Goal: Check status

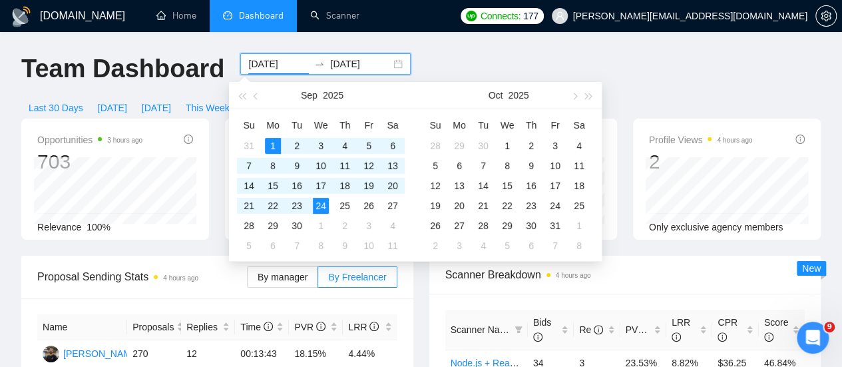
click at [284, 66] on input "[DATE]" at bounding box center [278, 64] width 61 height 15
click at [252, 97] on button "button" at bounding box center [256, 95] width 15 height 27
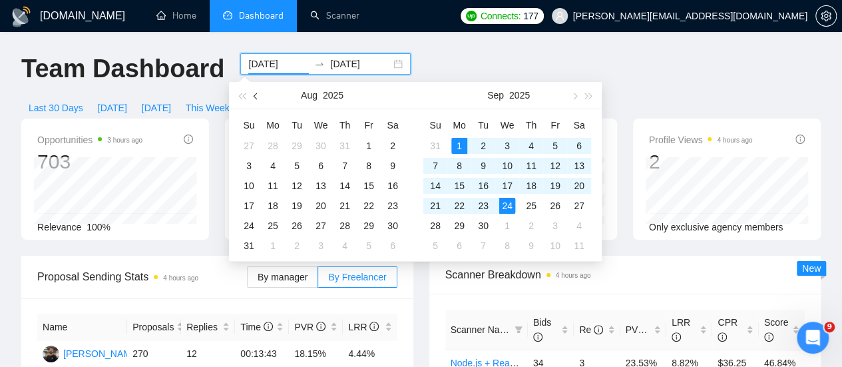
click at [252, 97] on button "button" at bounding box center [256, 95] width 15 height 27
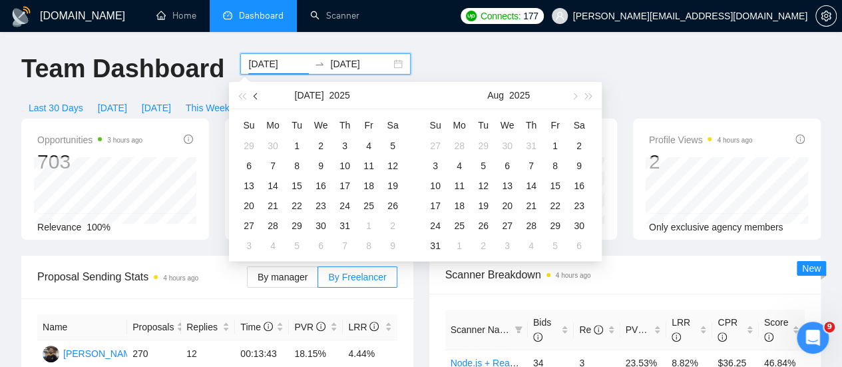
click at [252, 97] on button "button" at bounding box center [256, 95] width 15 height 27
click at [258, 93] on button "button" at bounding box center [256, 95] width 15 height 27
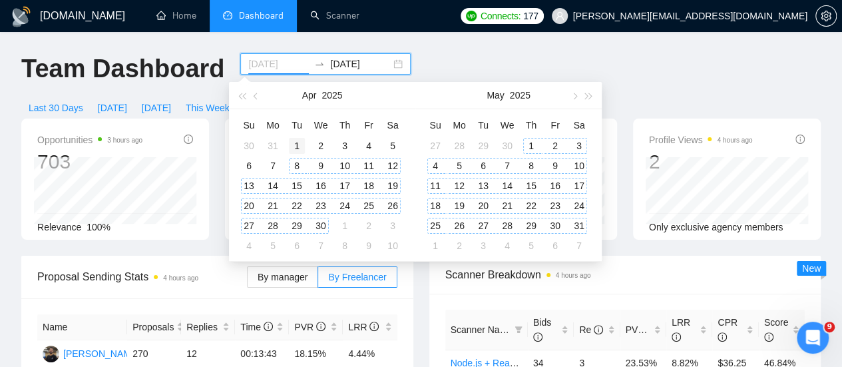
type input "[DATE]"
click at [296, 147] on div "1" at bounding box center [297, 146] width 16 height 16
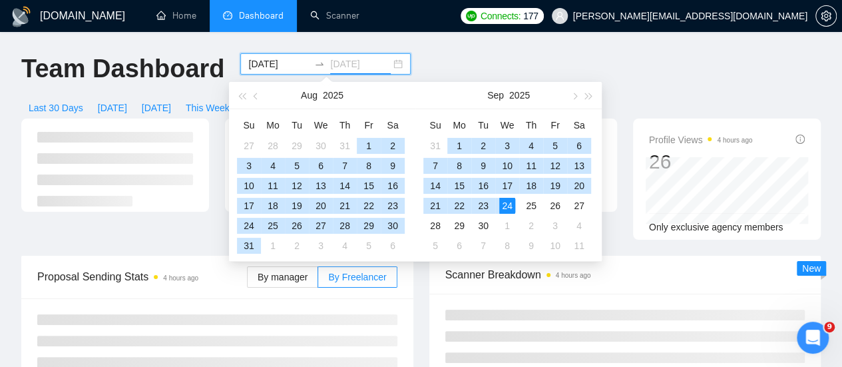
type input "[DATE]"
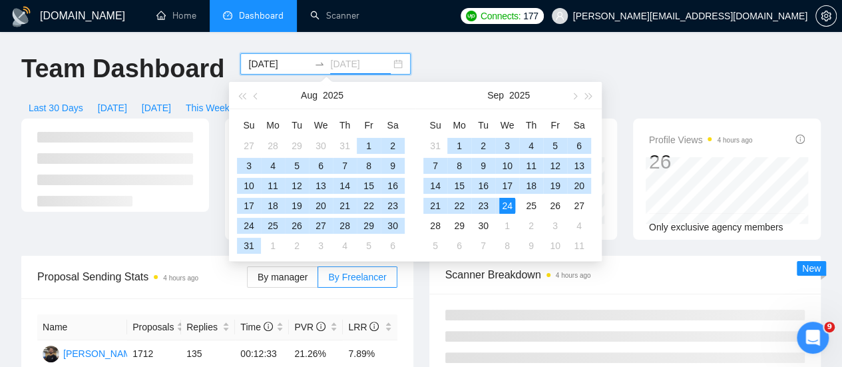
click at [504, 204] on div "24" at bounding box center [507, 206] width 16 height 16
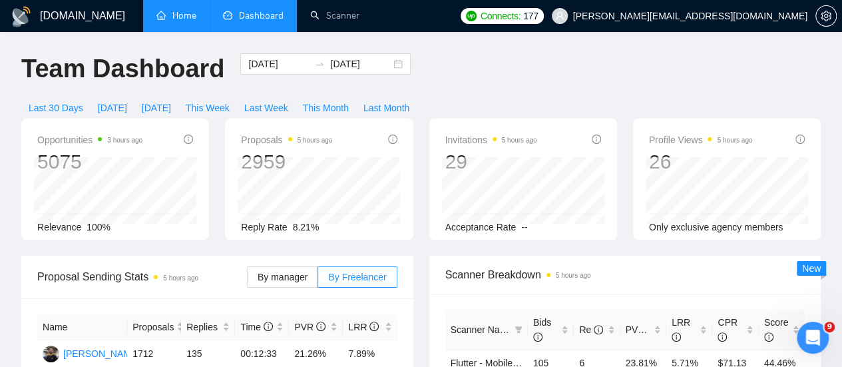
click at [179, 15] on link "Home" at bounding box center [177, 15] width 40 height 11
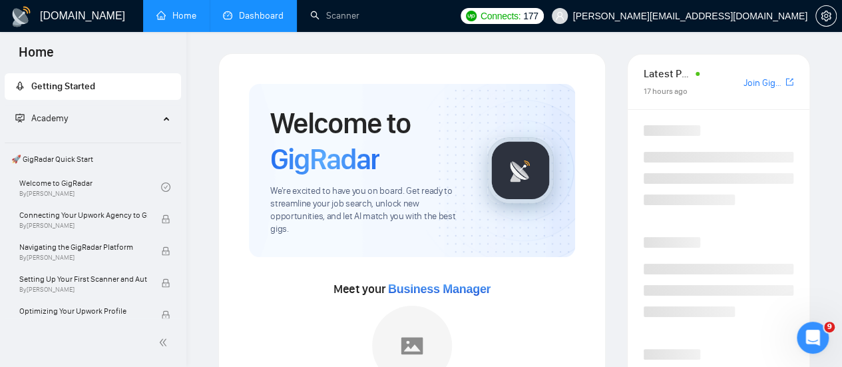
click at [256, 10] on link "Dashboard" at bounding box center [253, 15] width 61 height 11
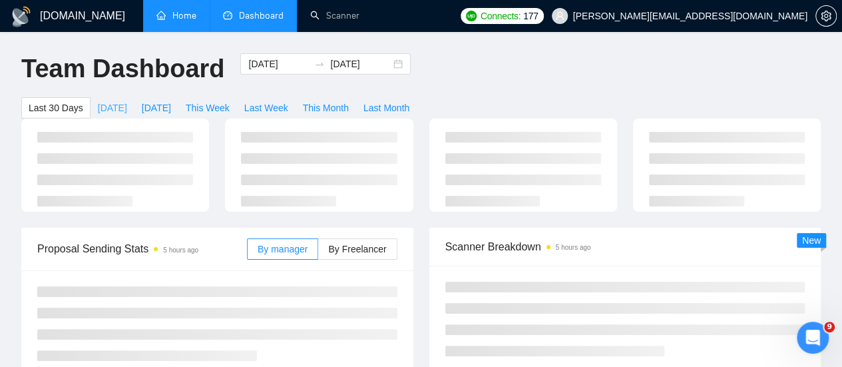
click at [127, 101] on span "[DATE]" at bounding box center [112, 108] width 29 height 15
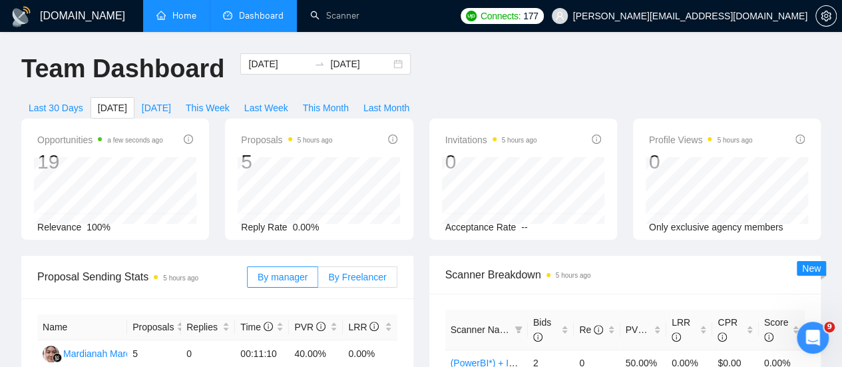
click at [356, 272] on span "By Freelancer" at bounding box center [357, 277] width 58 height 11
click at [318, 280] on input "By Freelancer" at bounding box center [318, 280] width 0 height 0
click at [230, 101] on span "This Week" at bounding box center [208, 108] width 44 height 15
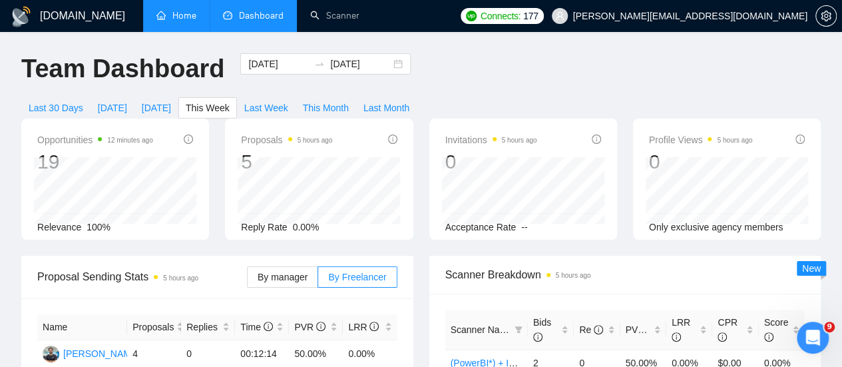
type input "[DATE]"
click at [288, 101] on span "Last Week" at bounding box center [266, 108] width 44 height 15
type input "[DATE]"
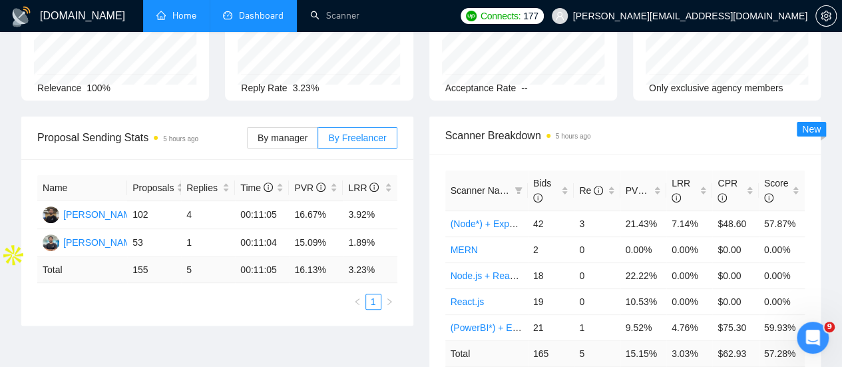
scroll to position [141, 0]
